Goal: Task Accomplishment & Management: Use online tool/utility

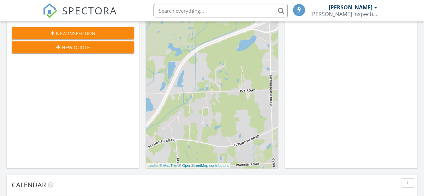
scroll to position [3, 3]
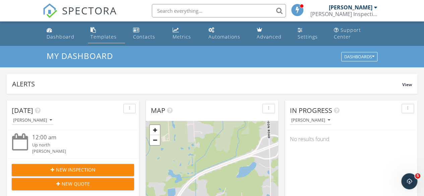
click at [99, 37] on div "Templates" at bounding box center [103, 36] width 26 height 6
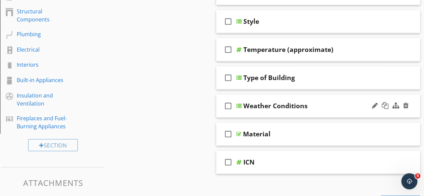
scroll to position [167, 0]
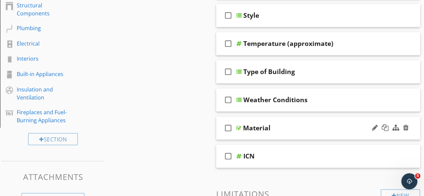
click at [267, 126] on div "Material" at bounding box center [256, 128] width 27 height 8
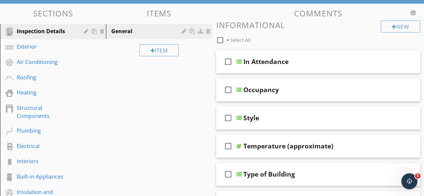
scroll to position [0, 0]
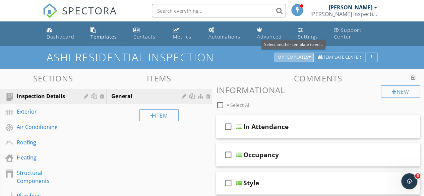
click at [308, 56] on icon "button" at bounding box center [309, 57] width 2 height 5
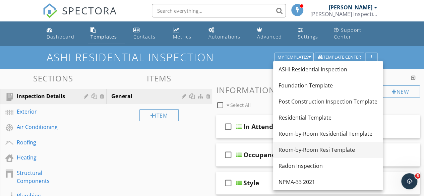
click at [318, 152] on div "Room-by-Room Resi Template" at bounding box center [327, 150] width 99 height 8
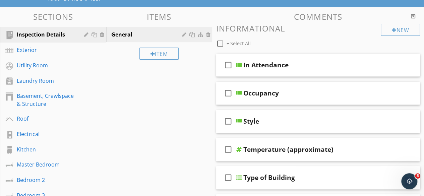
scroll to position [33, 0]
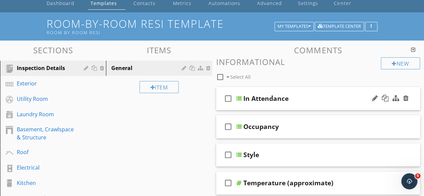
click at [282, 99] on div "In Attendance" at bounding box center [265, 98] width 45 height 8
click at [238, 98] on div at bounding box center [238, 98] width 5 height 5
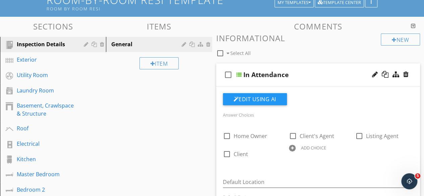
scroll to position [100, 0]
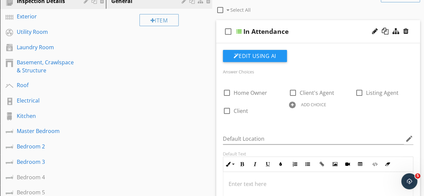
click at [291, 105] on div at bounding box center [292, 104] width 7 height 7
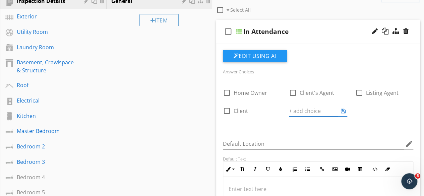
click at [379, 114] on div "check_box_outline_blank Home Owner check_box_outline_blank Client's Agent check…" at bounding box center [318, 102] width 199 height 41
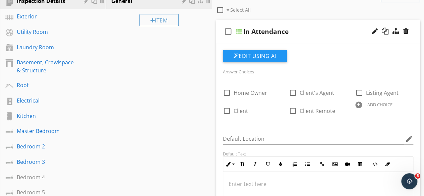
click at [358, 105] on div at bounding box center [358, 104] width 7 height 7
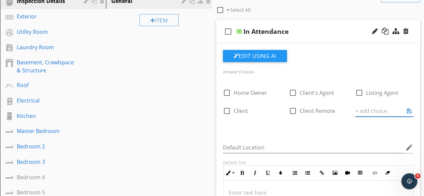
click at [338, 63] on div "Edit Using AI" at bounding box center [318, 58] width 191 height 17
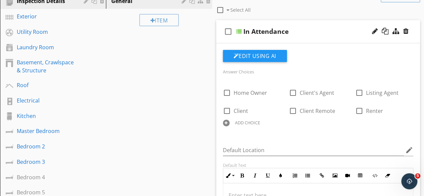
click at [240, 124] on div "ADD CHOICE" at bounding box center [247, 122] width 25 height 5
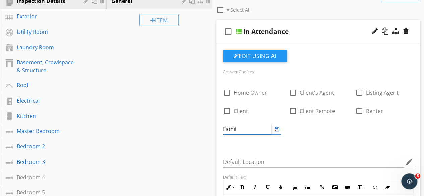
type input "Family"
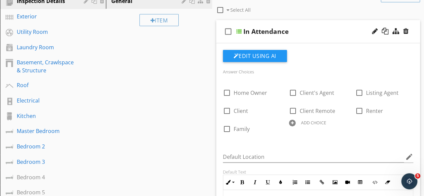
click at [316, 130] on div "check_box_outline_blank Home Owner check_box_outline_blank Client's Agent check…" at bounding box center [318, 109] width 199 height 54
click at [45, 110] on link "Kitchen" at bounding box center [54, 116] width 104 height 15
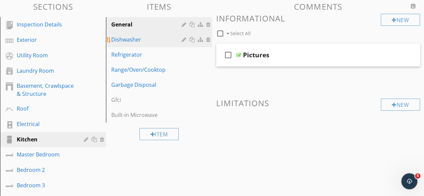
scroll to position [33, 0]
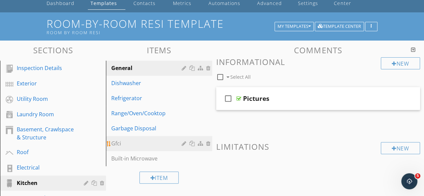
click at [208, 144] on div at bounding box center [209, 143] width 6 height 5
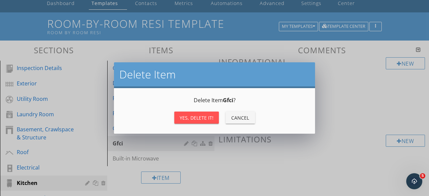
drag, startPoint x: 198, startPoint y: 119, endPoint x: 195, endPoint y: 121, distance: 4.2
click at [197, 120] on div "Yes, Delete it!" at bounding box center [197, 117] width 34 height 7
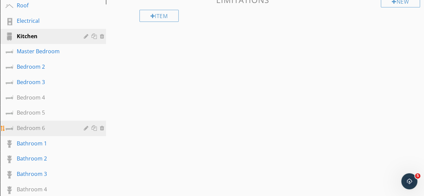
scroll to position [201, 0]
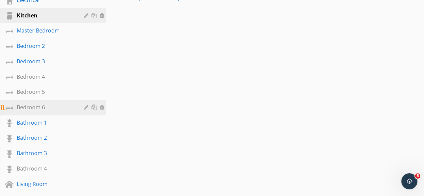
click at [35, 109] on div "Bedroom 6" at bounding box center [45, 107] width 57 height 8
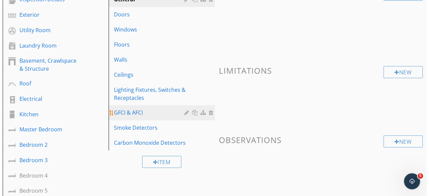
scroll to position [100, 0]
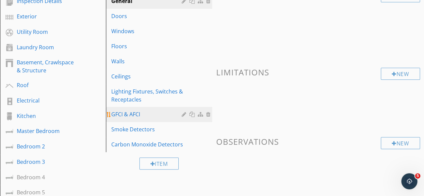
click at [201, 113] on div at bounding box center [201, 114] width 7 height 5
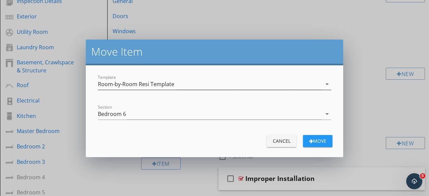
click at [320, 83] on div "Room-by-Room Resi Template" at bounding box center [210, 84] width 224 height 11
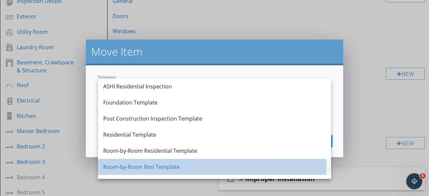
click at [162, 167] on div "Room-by-Room Resi Template" at bounding box center [214, 167] width 222 height 8
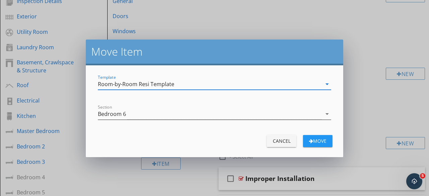
click at [204, 116] on div "Bedroom 6" at bounding box center [210, 114] width 224 height 11
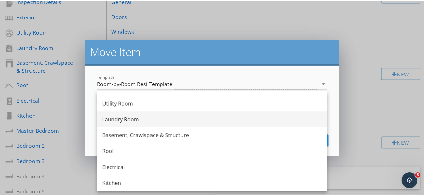
scroll to position [67, 0]
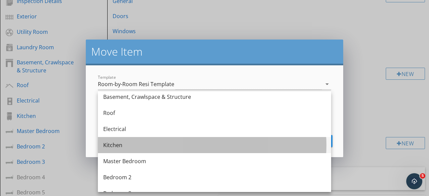
click at [125, 147] on div "Kitchen" at bounding box center [214, 145] width 222 height 8
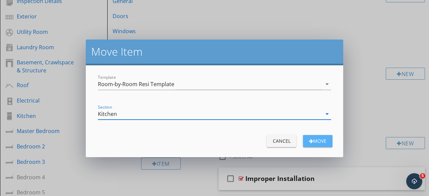
click at [316, 141] on div "Move" at bounding box center [317, 140] width 19 height 7
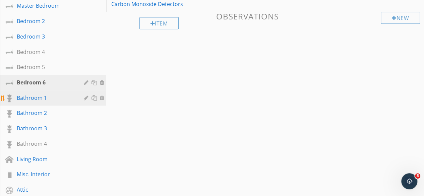
scroll to position [234, 0]
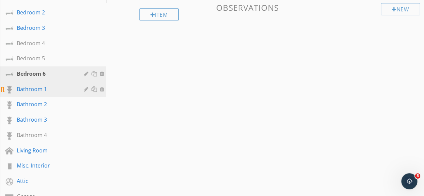
click at [42, 90] on div "Bathroom 1" at bounding box center [45, 89] width 57 height 8
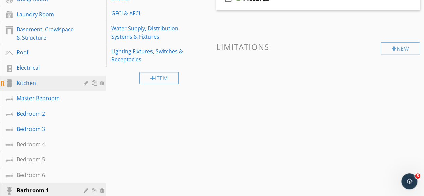
scroll to position [134, 0]
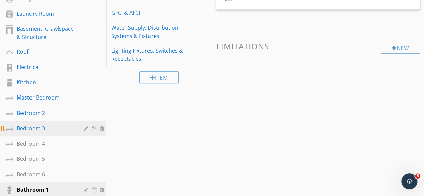
click at [36, 130] on div "Bedroom 3" at bounding box center [45, 128] width 57 height 8
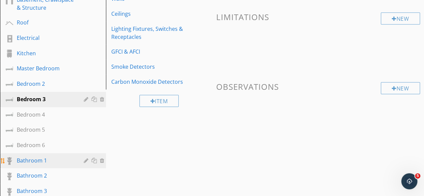
scroll to position [201, 0]
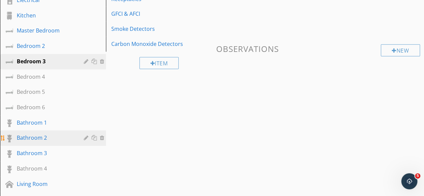
click at [29, 140] on div "Bathroom 2" at bounding box center [45, 138] width 57 height 8
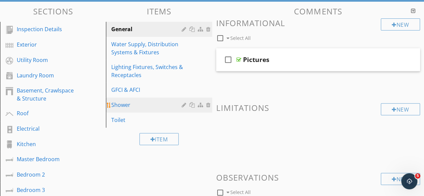
scroll to position [67, 0]
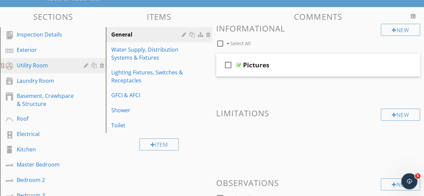
click at [33, 70] on link "Utility Room" at bounding box center [54, 65] width 104 height 15
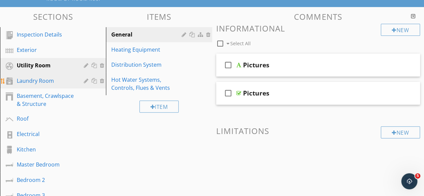
click at [35, 83] on div "Laundry Room" at bounding box center [45, 81] width 57 height 8
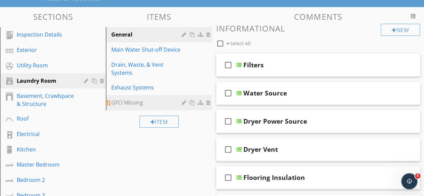
click at [133, 104] on div "GFCI Missing" at bounding box center [147, 102] width 72 height 8
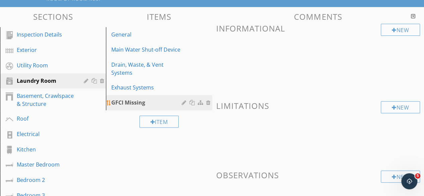
click at [207, 103] on div at bounding box center [209, 102] width 6 height 5
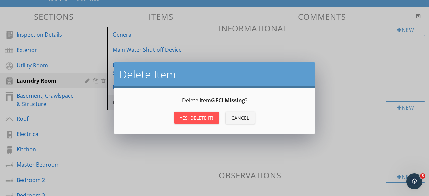
click at [201, 119] on div "Yes, Delete it!" at bounding box center [197, 117] width 34 height 7
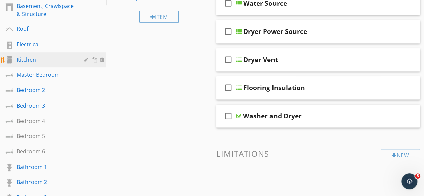
scroll to position [167, 0]
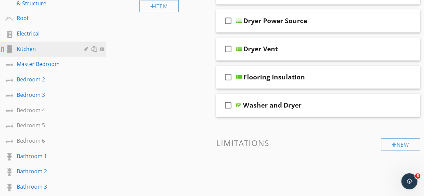
click at [40, 53] on link "Kitchen" at bounding box center [54, 49] width 104 height 15
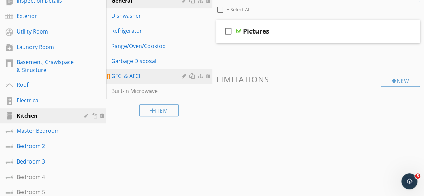
scroll to position [100, 0]
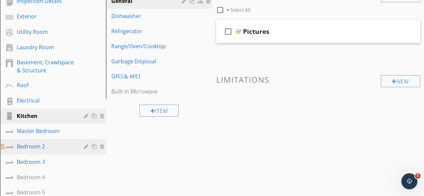
click at [38, 151] on link "Bedroom 2" at bounding box center [54, 146] width 104 height 15
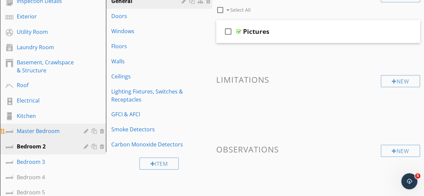
click at [46, 136] on link "Master Bedroom" at bounding box center [54, 131] width 104 height 15
click at [23, 146] on div "Bedroom 2" at bounding box center [45, 146] width 57 height 8
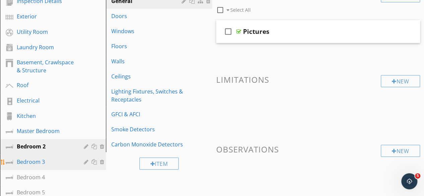
click at [28, 165] on div "Bedroom 3" at bounding box center [45, 162] width 57 height 8
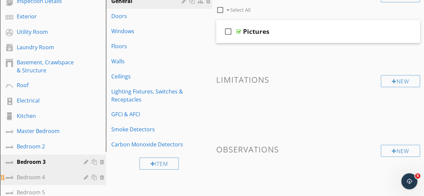
click at [36, 178] on div "Bedroom 4" at bounding box center [45, 177] width 57 height 8
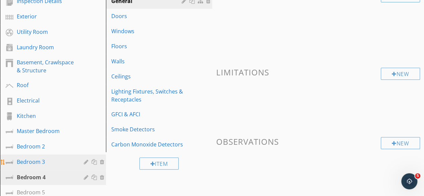
scroll to position [134, 0]
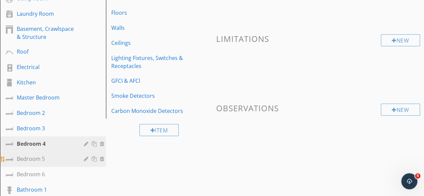
click at [30, 158] on div "Bedroom 5" at bounding box center [45, 159] width 57 height 8
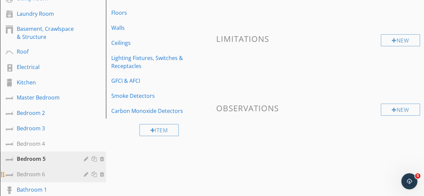
click at [33, 175] on div "Bedroom 6" at bounding box center [45, 174] width 57 height 8
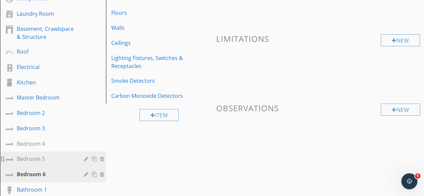
click at [33, 157] on div "Bedroom 5" at bounding box center [45, 159] width 57 height 8
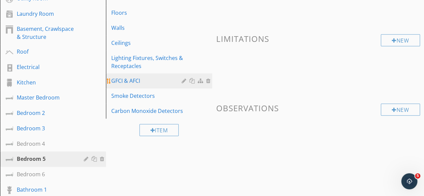
click at [202, 83] on div at bounding box center [201, 80] width 7 height 5
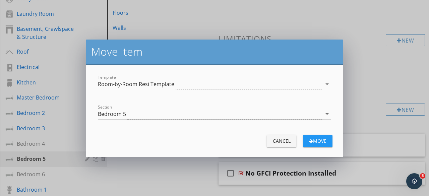
click at [141, 114] on div "Bedroom 5" at bounding box center [210, 114] width 224 height 11
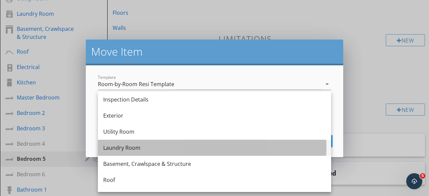
click at [131, 147] on div "Laundry Room" at bounding box center [214, 148] width 222 height 8
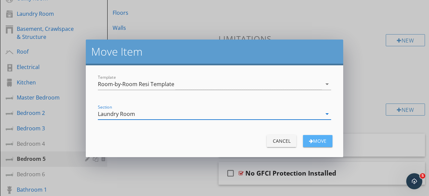
click at [316, 142] on div "Move" at bounding box center [317, 140] width 19 height 7
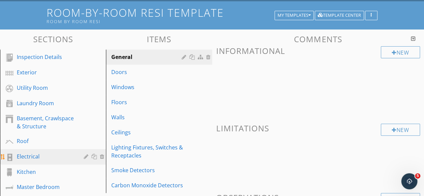
scroll to position [33, 0]
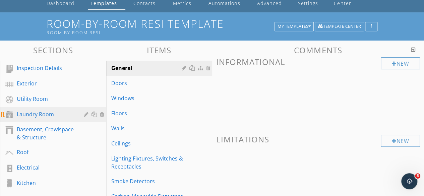
click at [48, 115] on div "Laundry Room" at bounding box center [45, 114] width 57 height 8
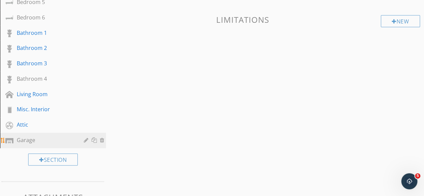
scroll to position [301, 0]
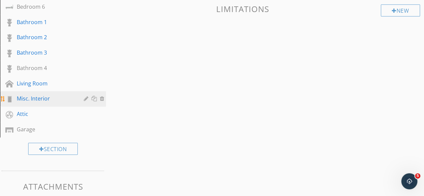
click at [37, 97] on div "Misc. Interior" at bounding box center [45, 98] width 57 height 8
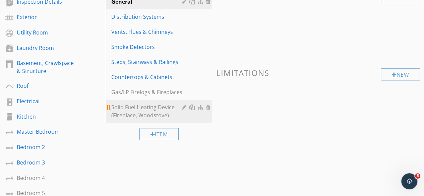
scroll to position [100, 0]
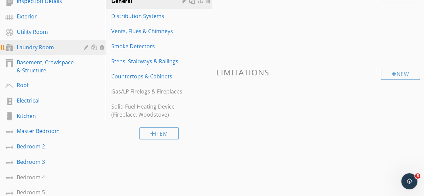
click at [46, 48] on div "Laundry Room" at bounding box center [45, 47] width 57 height 8
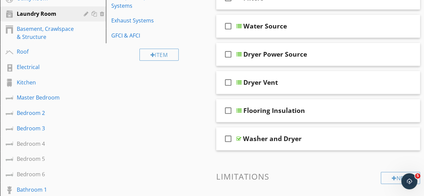
scroll to position [167, 0]
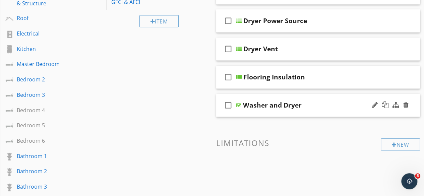
click at [238, 104] on div at bounding box center [238, 105] width 5 height 5
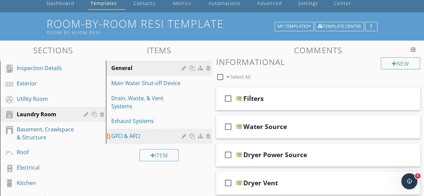
scroll to position [33, 0]
click at [141, 138] on div "GFCI & AFCI" at bounding box center [147, 136] width 72 height 8
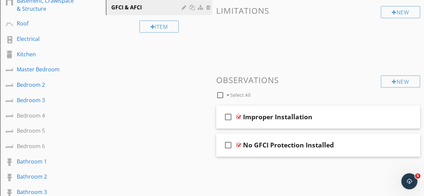
scroll to position [201, 0]
